Goal: Transaction & Acquisition: Purchase product/service

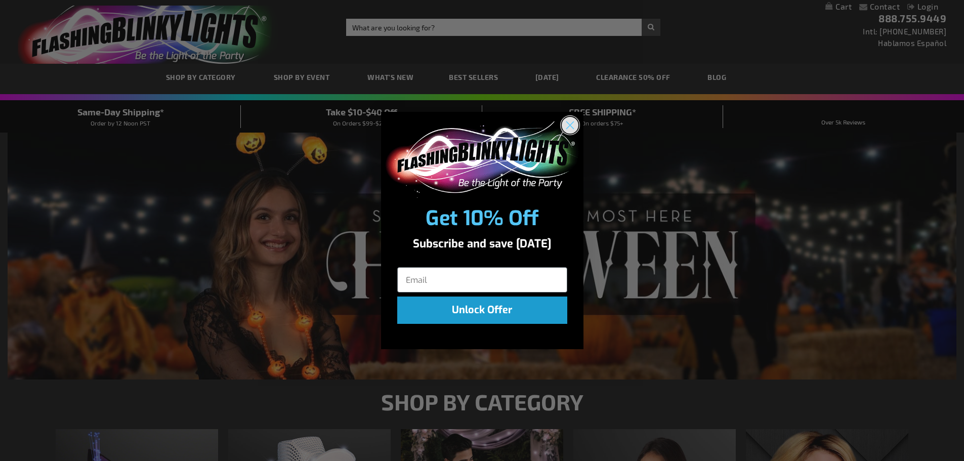
click at [571, 121] on circle "Close dialog" at bounding box center [569, 125] width 17 height 17
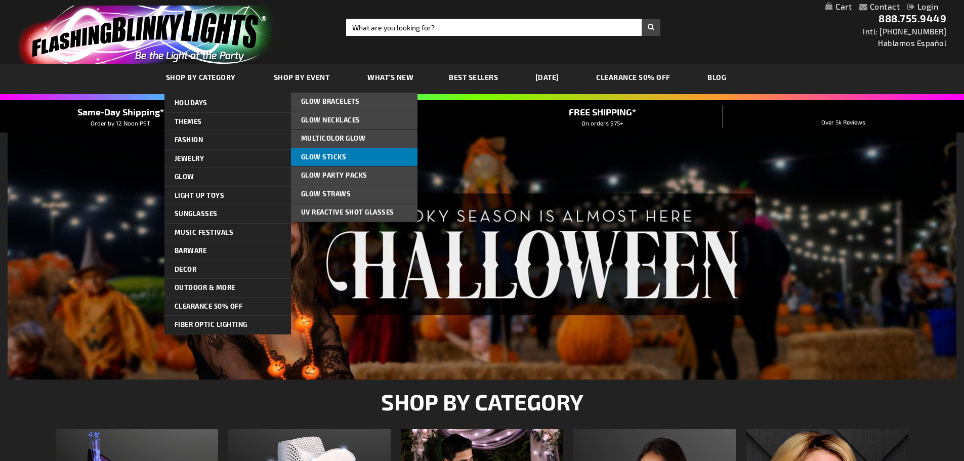
click at [345, 157] on link "Glow Sticks" at bounding box center [354, 157] width 127 height 18
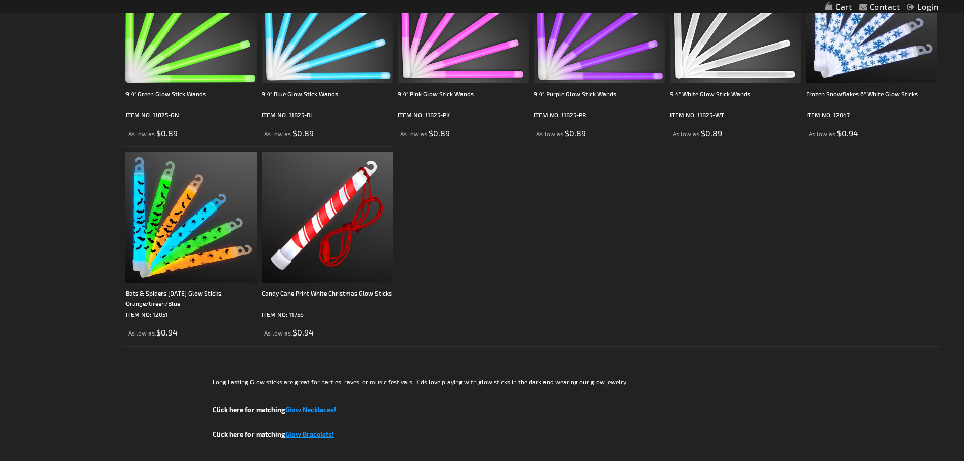
scroll to position [962, 0]
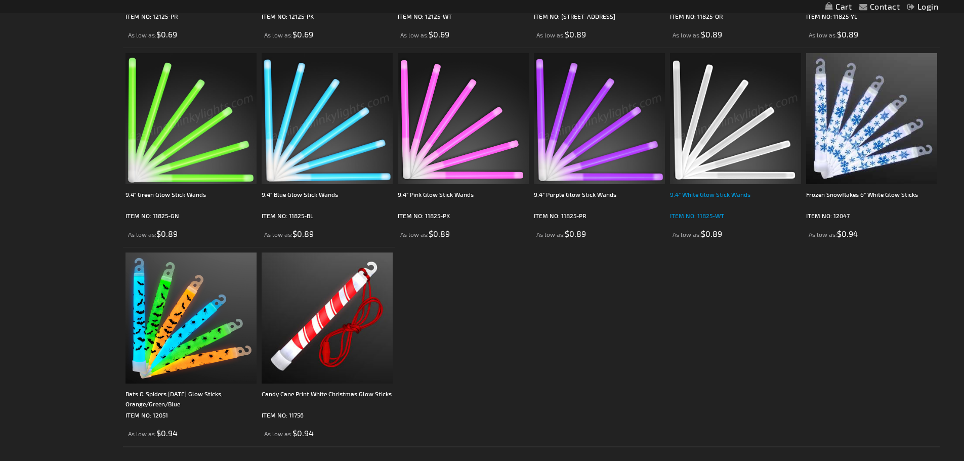
click at [719, 197] on div "9.4" White Glow Stick Wands" at bounding box center [735, 199] width 131 height 20
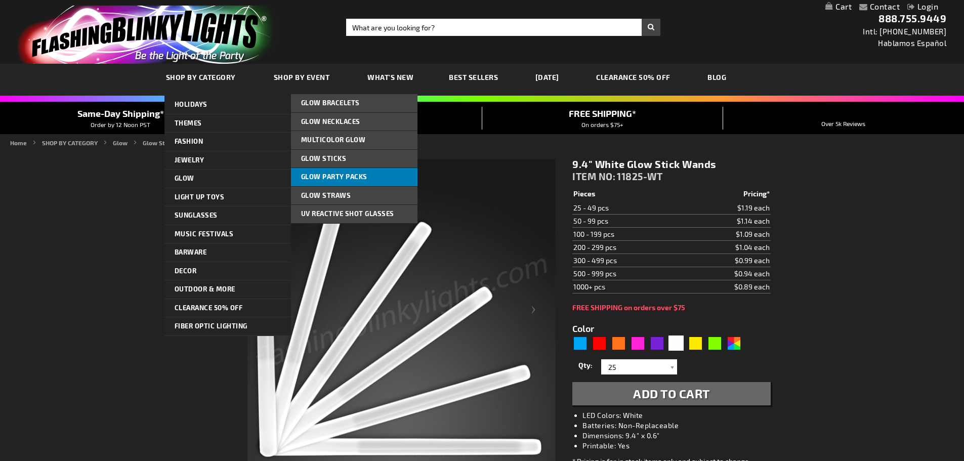
click at [343, 175] on span "Glow Party Packs" at bounding box center [334, 177] width 66 height 8
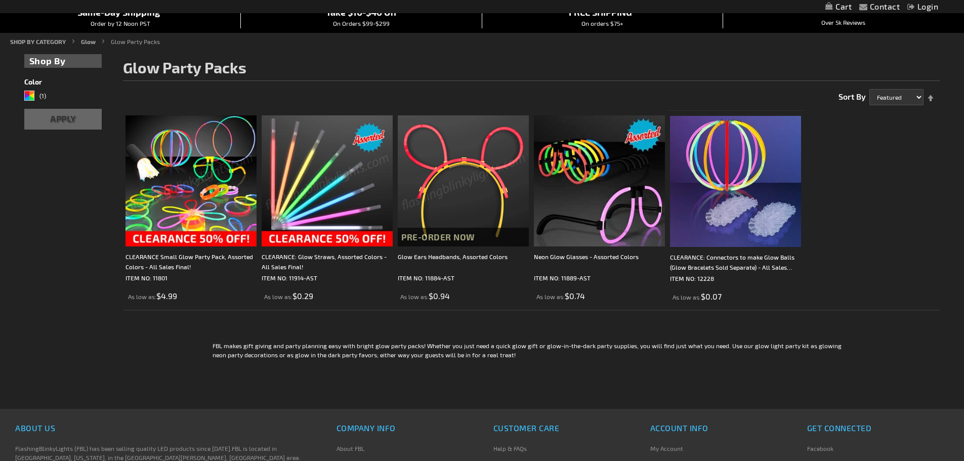
click at [333, 235] on img at bounding box center [327, 180] width 131 height 131
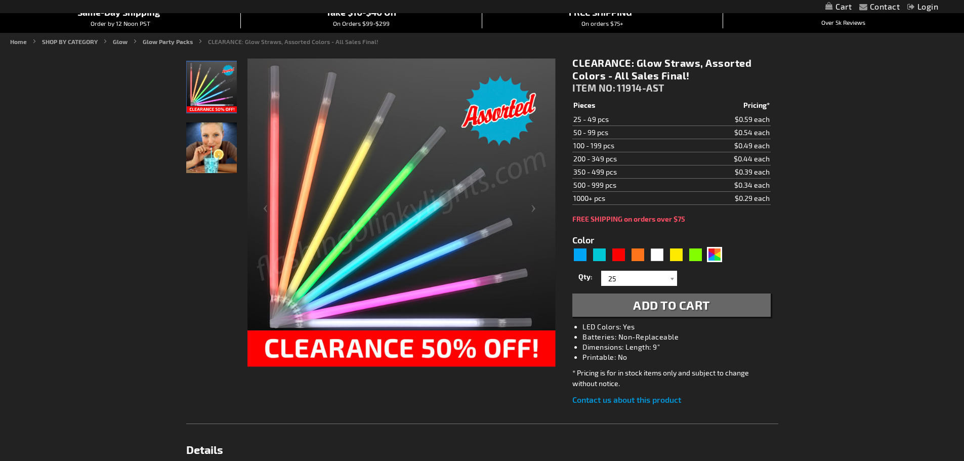
scroll to position [101, 0]
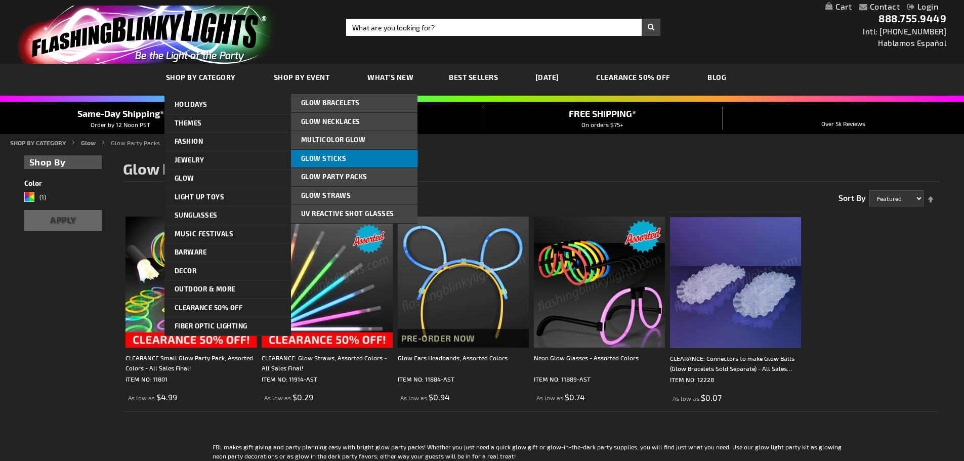
click at [335, 155] on span "Glow Sticks" at bounding box center [324, 158] width 46 height 8
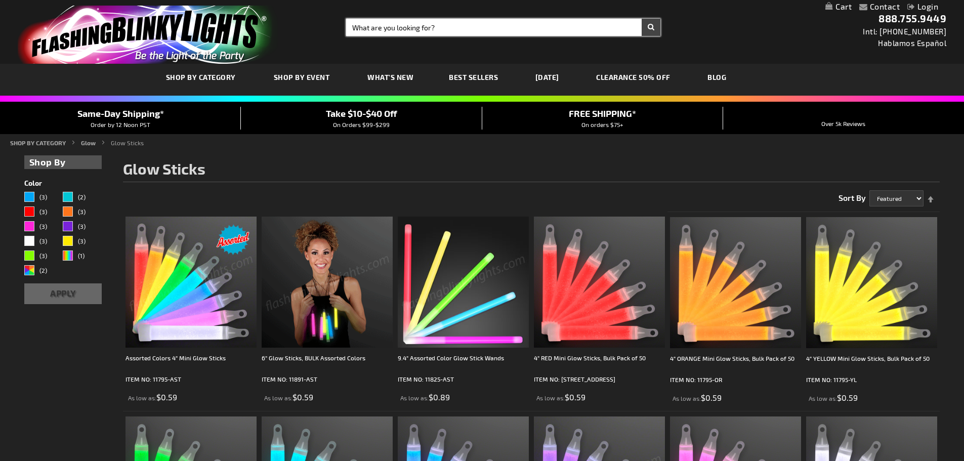
click at [402, 28] on input "Search" at bounding box center [503, 27] width 314 height 17
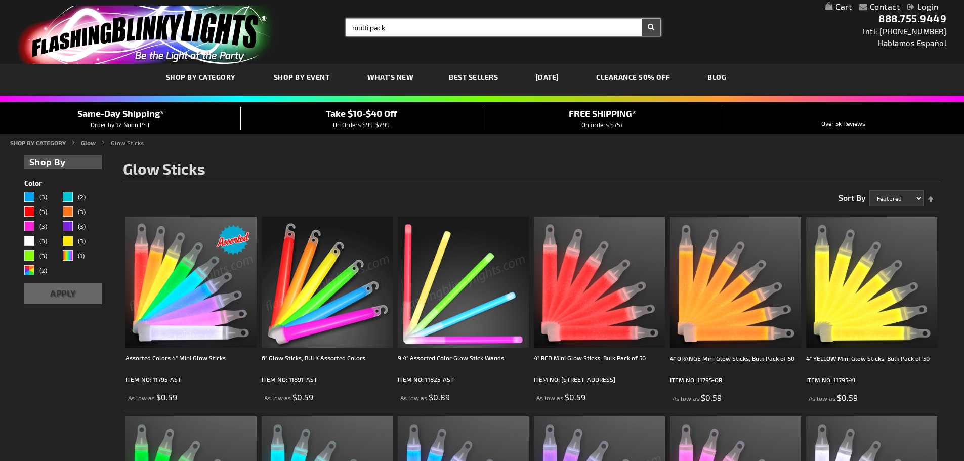
type input "multi pack"
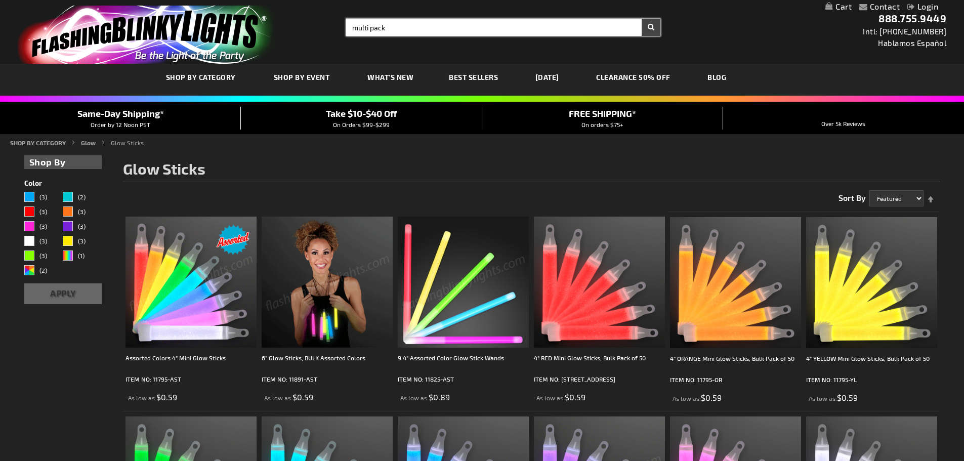
click at [642, 19] on button "Search" at bounding box center [651, 27] width 19 height 17
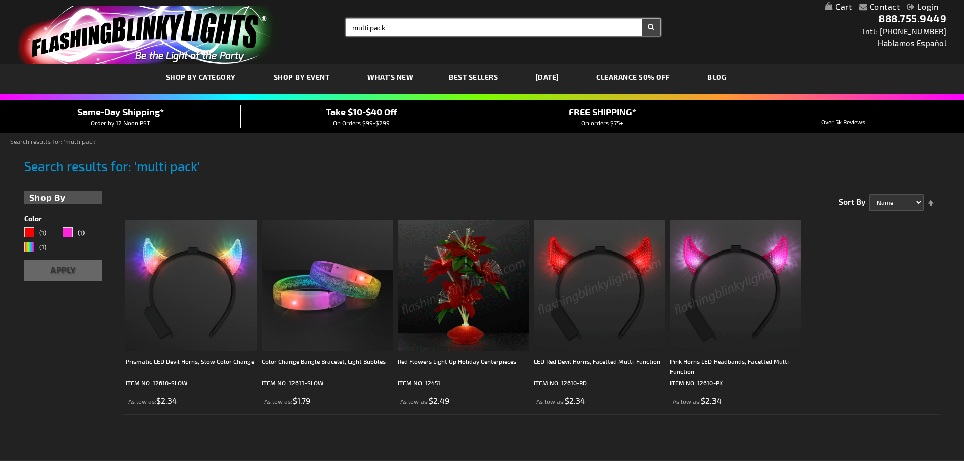
type input "multi pack"
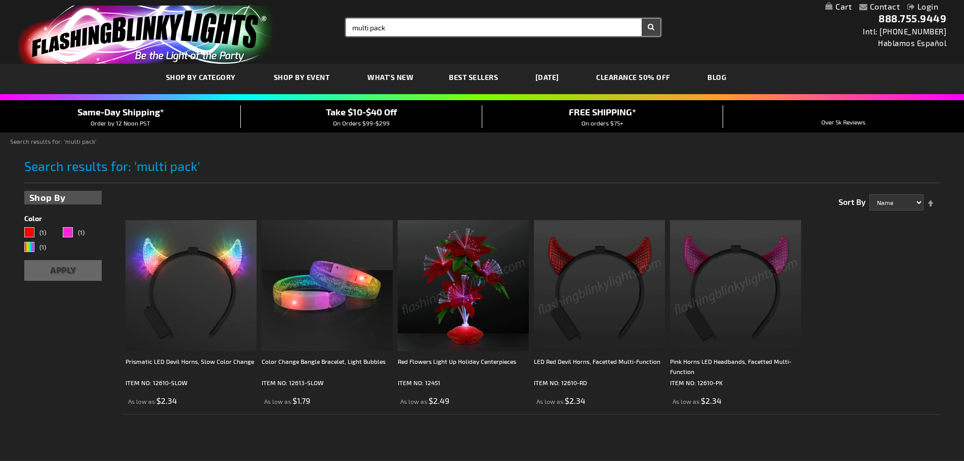
drag, startPoint x: 400, startPoint y: 28, endPoint x: 292, endPoint y: 19, distance: 109.2
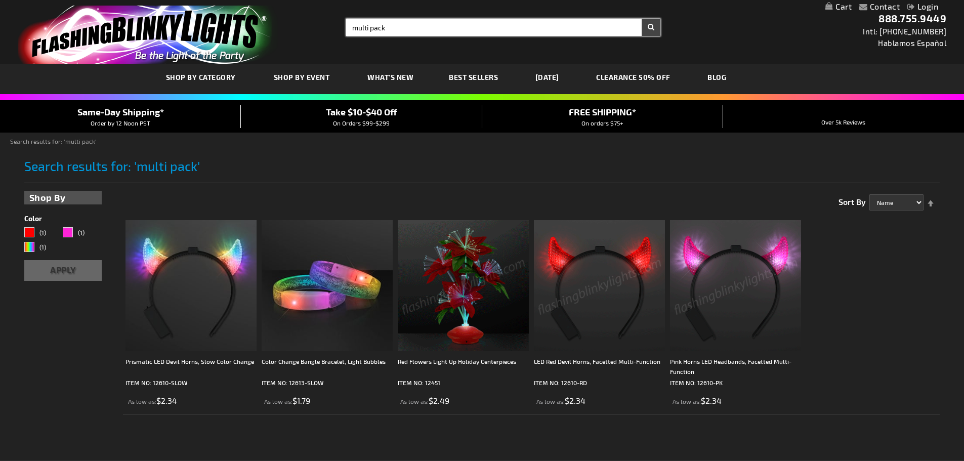
click at [292, 19] on div "Toggle Nav Search Search multi pack × Search 888.755.9449 Intl: 818-753-8303 Ha…" at bounding box center [482, 32] width 964 height 64
click at [636, 79] on link "CLEARANCE 50% OFF" at bounding box center [634, 77] width 90 height 34
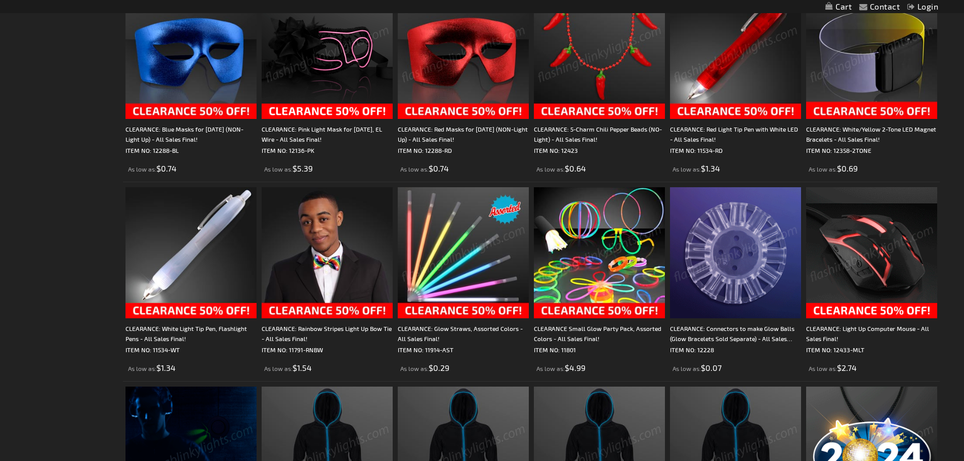
scroll to position [1063, 0]
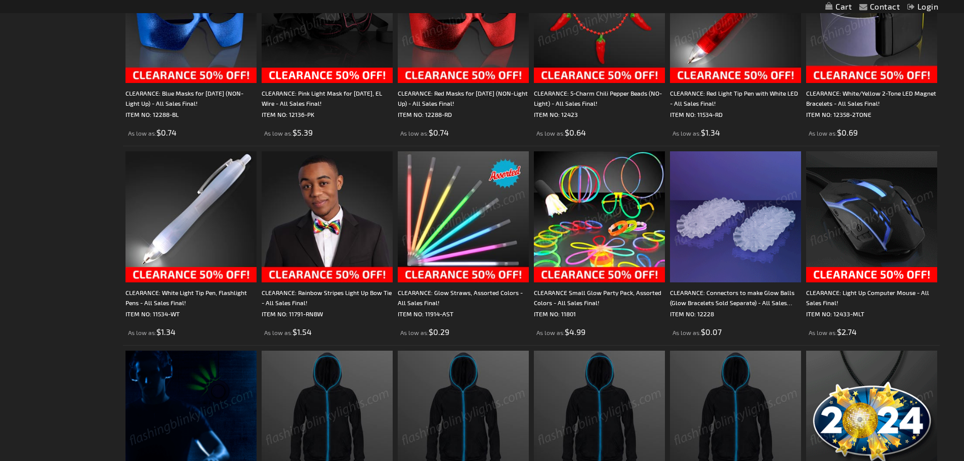
click at [593, 217] on img at bounding box center [599, 216] width 131 height 131
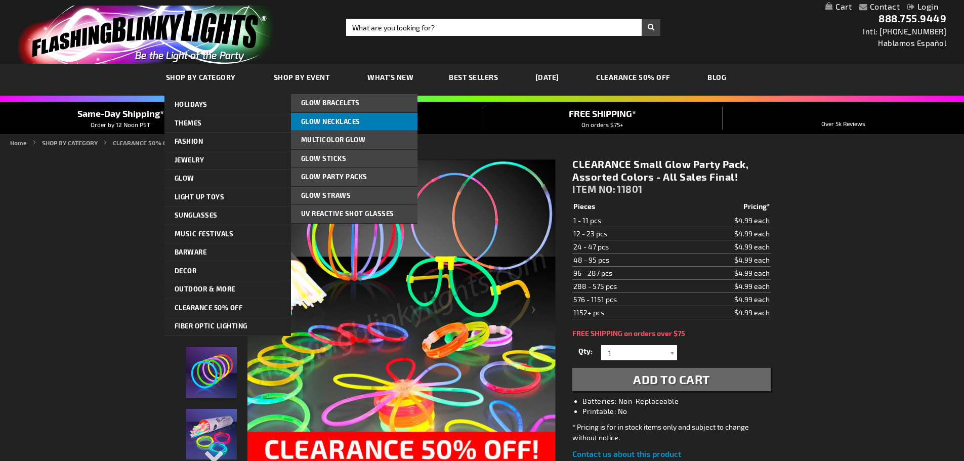
click at [339, 122] on span "Glow Necklaces" at bounding box center [330, 121] width 59 height 8
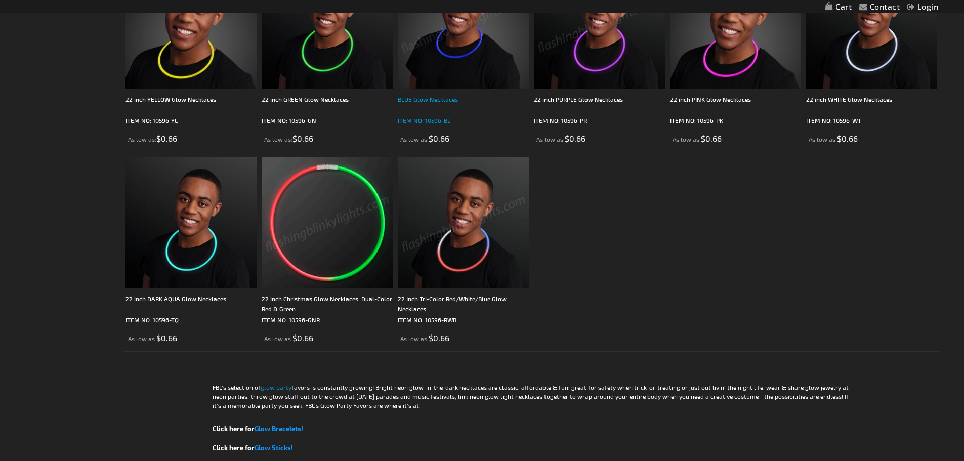
scroll to position [658, 0]
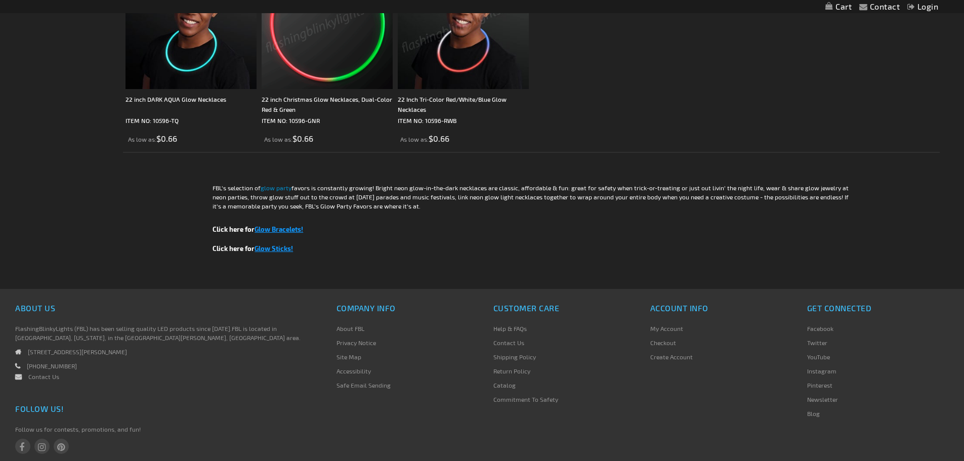
click at [277, 251] on span "Glow Sticks!" at bounding box center [274, 248] width 38 height 8
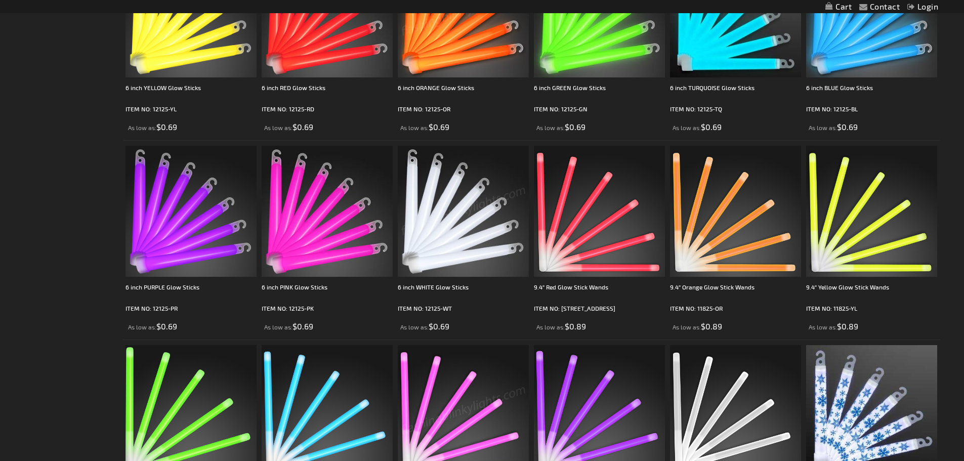
scroll to position [759, 0]
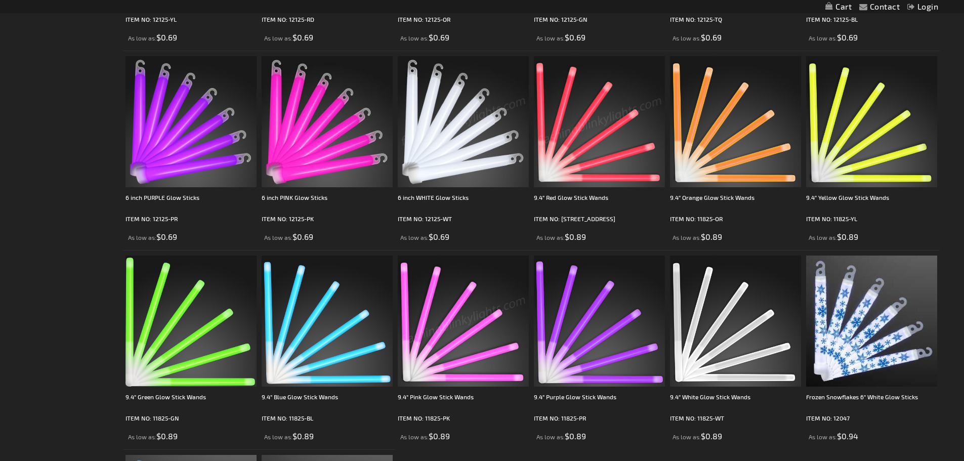
click at [600, 149] on img at bounding box center [599, 121] width 131 height 131
